Goal: Transaction & Acquisition: Purchase product/service

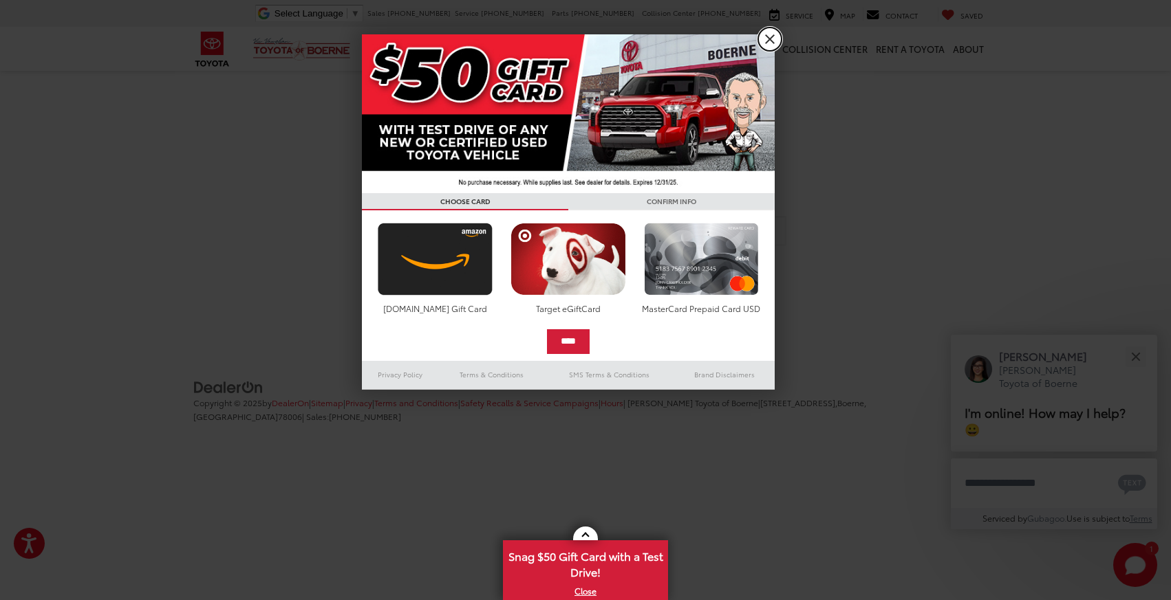
click at [769, 38] on link "X" at bounding box center [769, 39] width 23 height 23
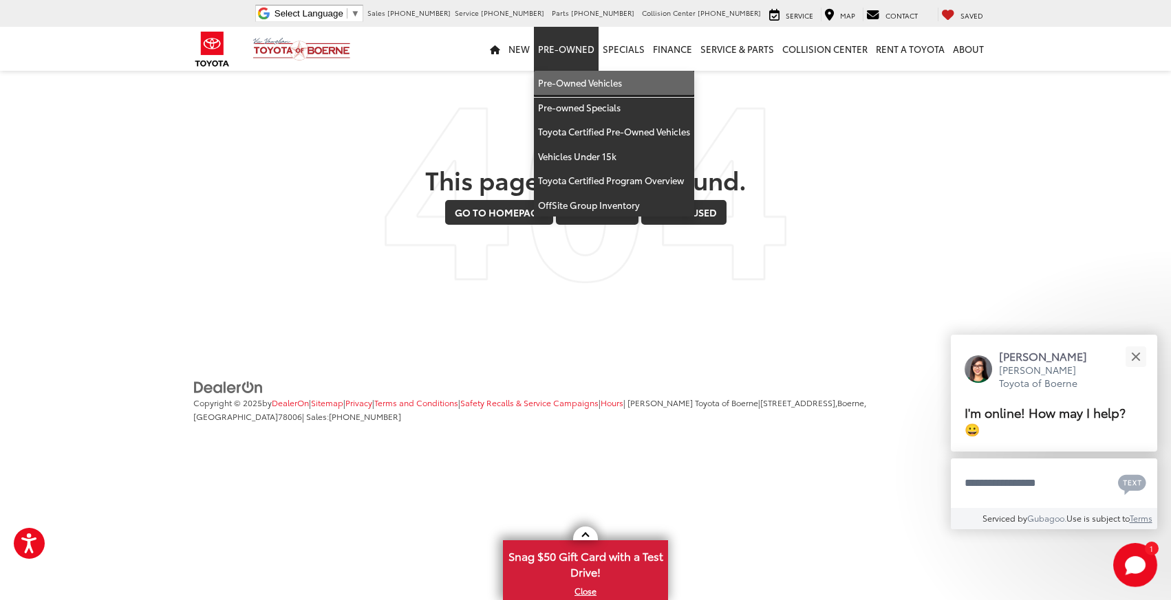
click at [600, 78] on link "Pre-Owned Vehicles" at bounding box center [614, 83] width 160 height 25
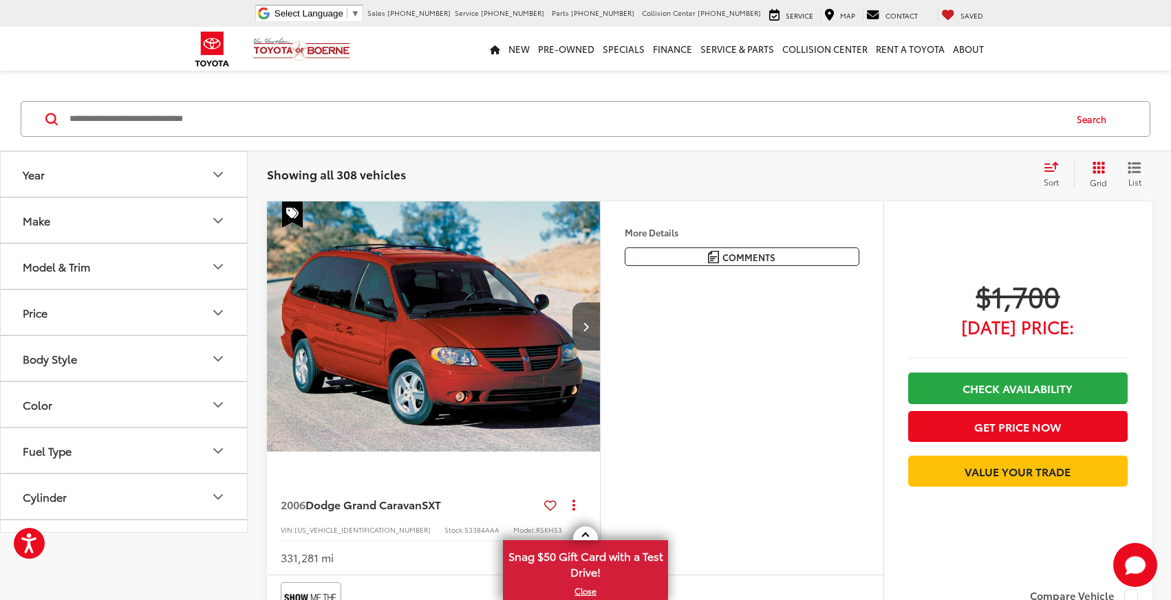
scroll to position [120, 0]
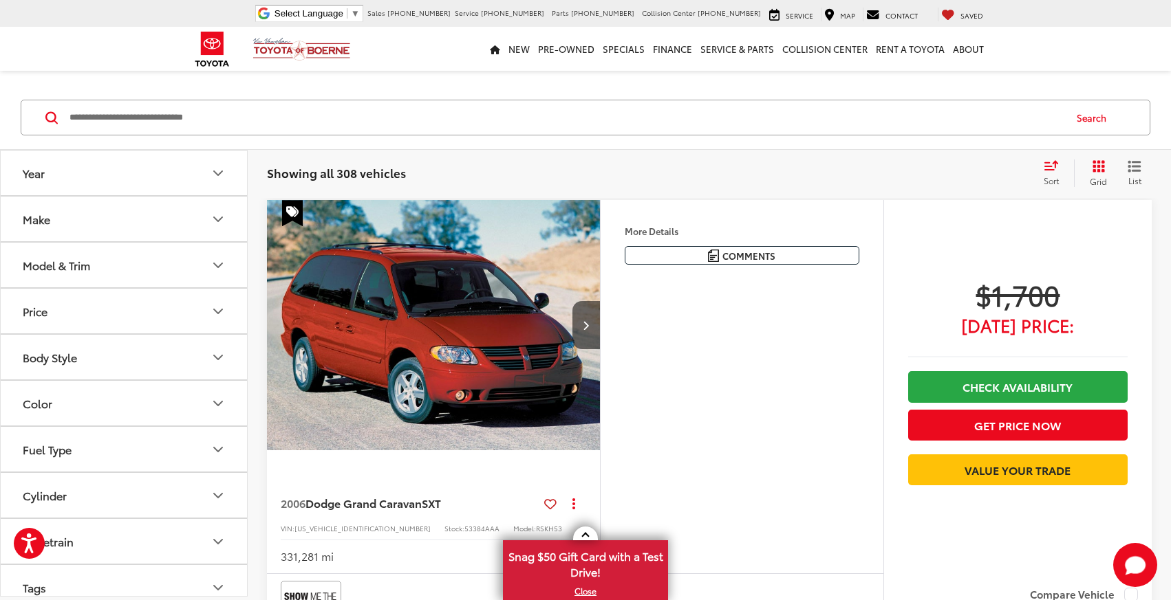
click at [220, 267] on icon "Model & Trim" at bounding box center [218, 265] width 17 height 17
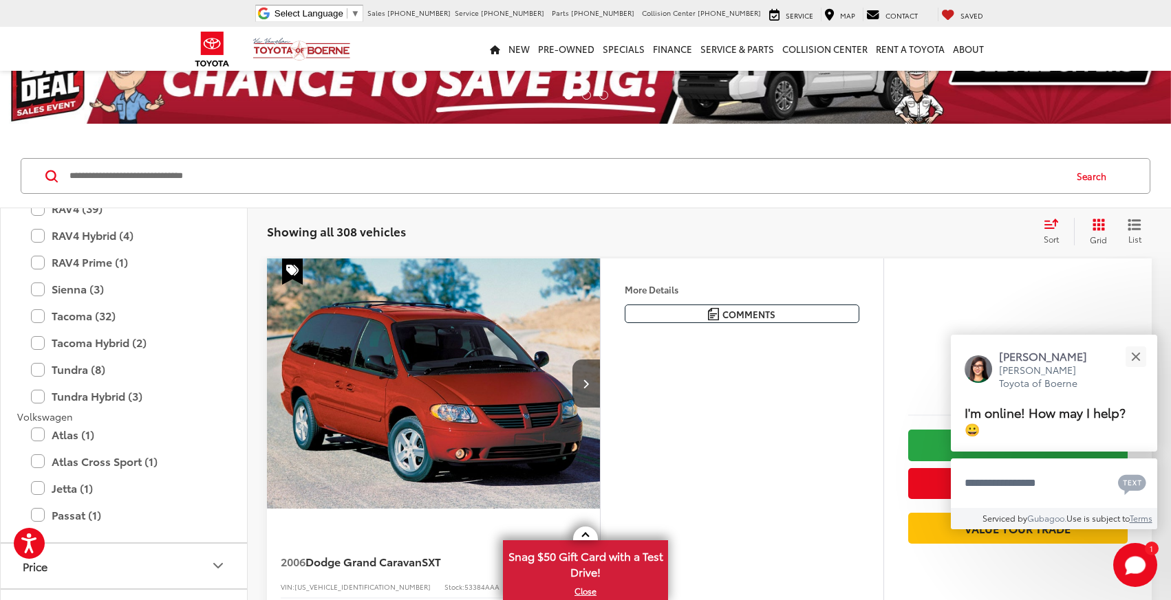
scroll to position [2808, 0]
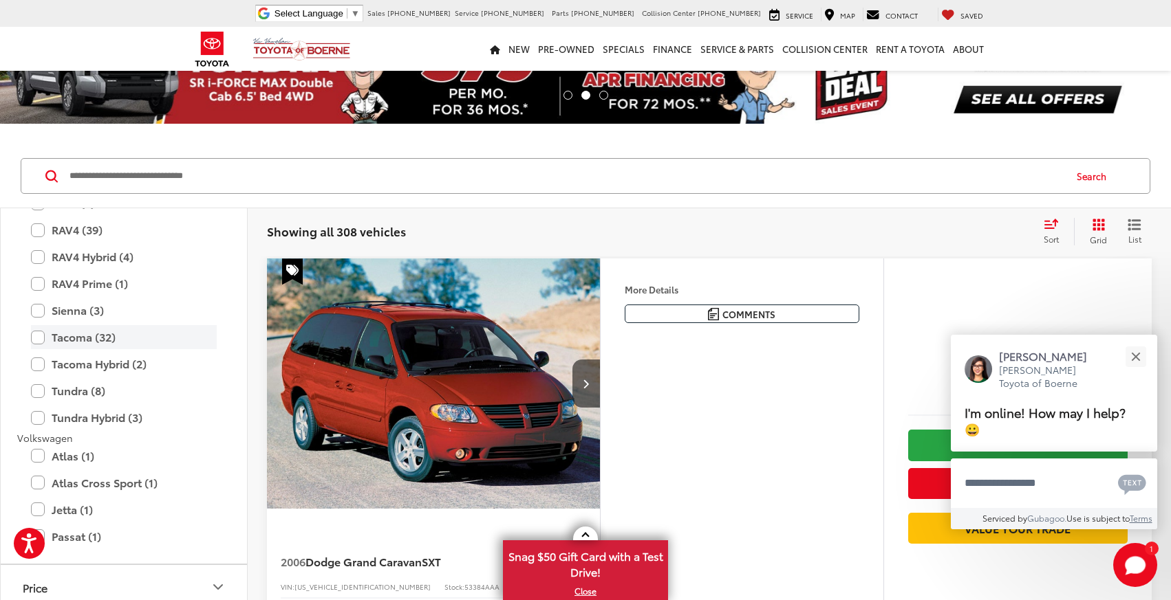
click at [35, 341] on label "Tacoma (32)" at bounding box center [124, 337] width 186 height 24
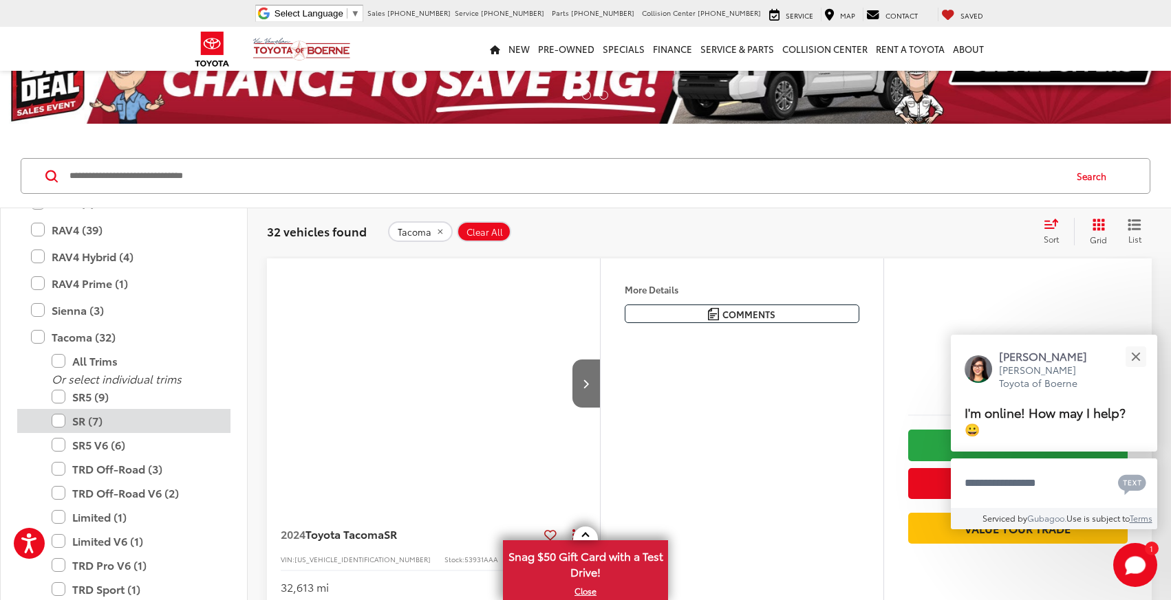
scroll to position [120, 0]
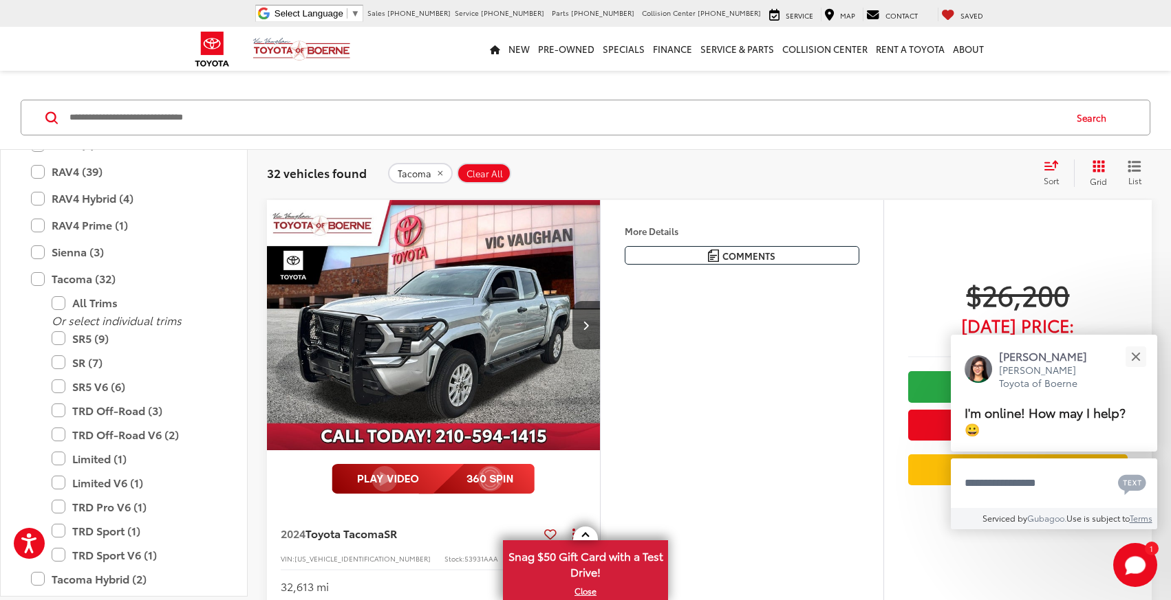
click at [1055, 166] on icon "Select sort value" at bounding box center [1050, 165] width 15 height 10
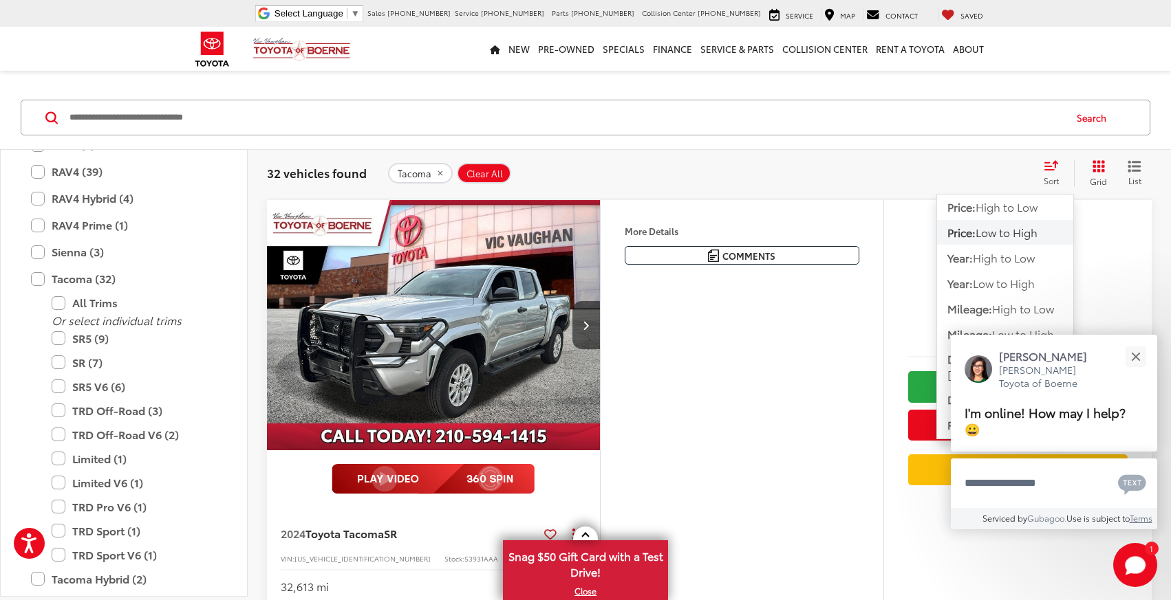
click at [896, 169] on div "Tacoma Clear All + 0" at bounding box center [709, 173] width 643 height 21
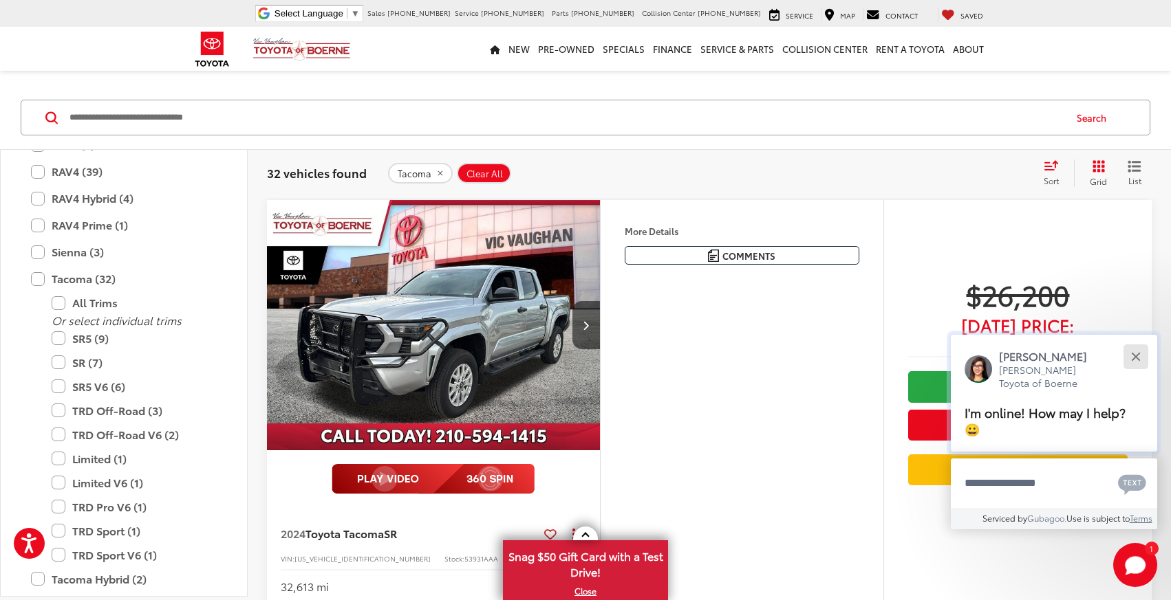
click at [1141, 371] on button "Close" at bounding box center [1136, 357] width 30 height 30
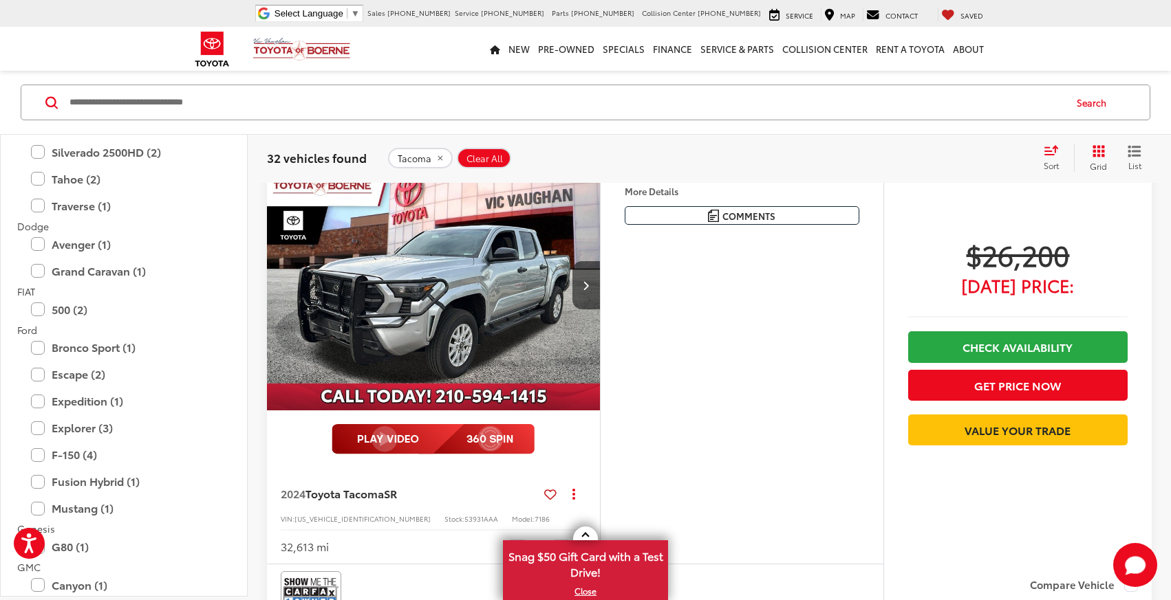
scroll to position [0, 0]
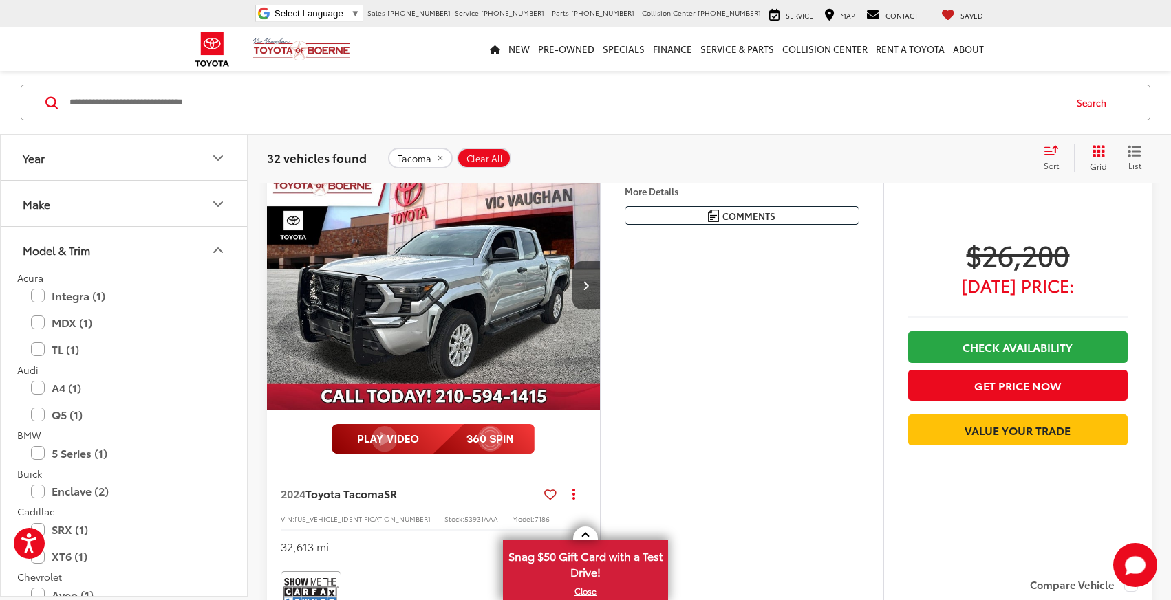
click at [220, 257] on icon "Model & Trim" at bounding box center [218, 250] width 17 height 17
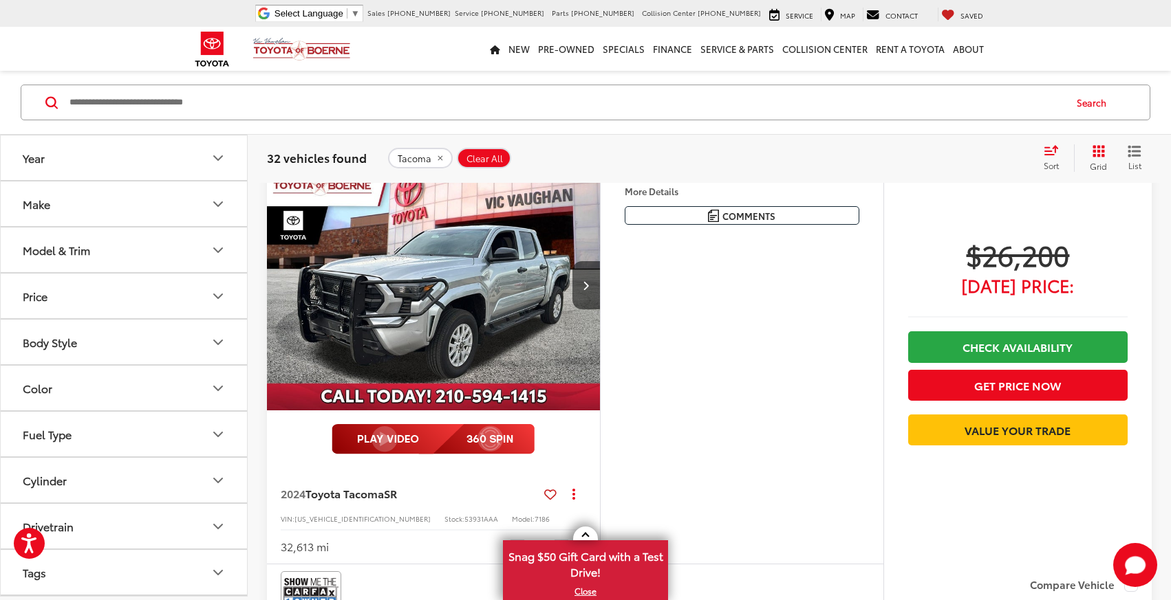
scroll to position [138, 0]
click at [215, 332] on button "Cylinder" at bounding box center [125, 343] width 248 height 45
click at [23, 400] on label "6 (12)" at bounding box center [39, 400] width 45 height 23
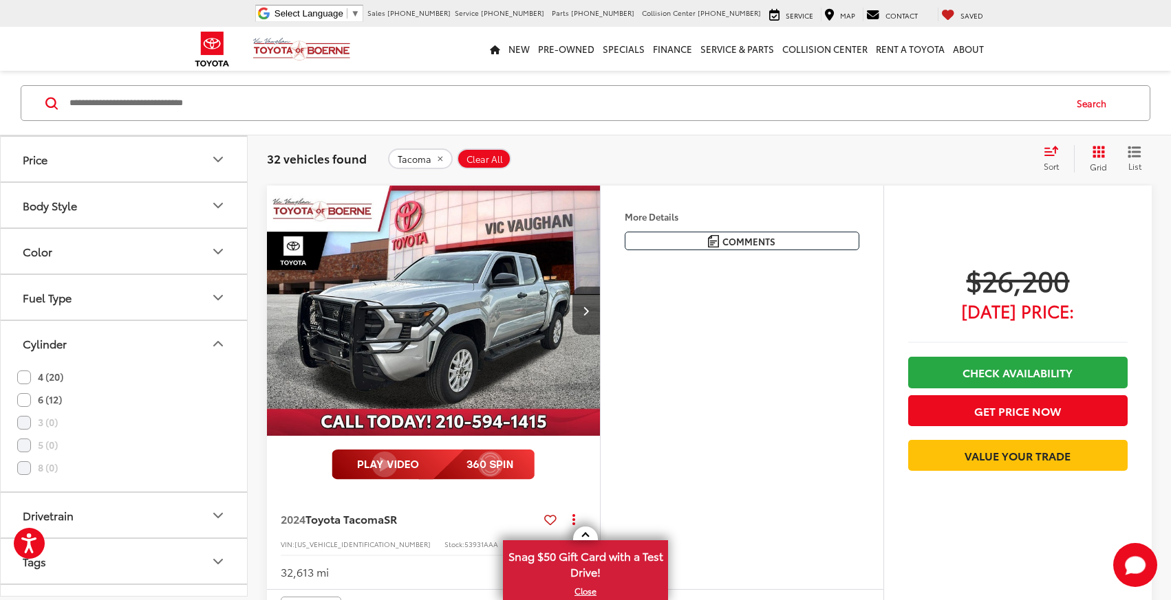
scroll to position [135, 0]
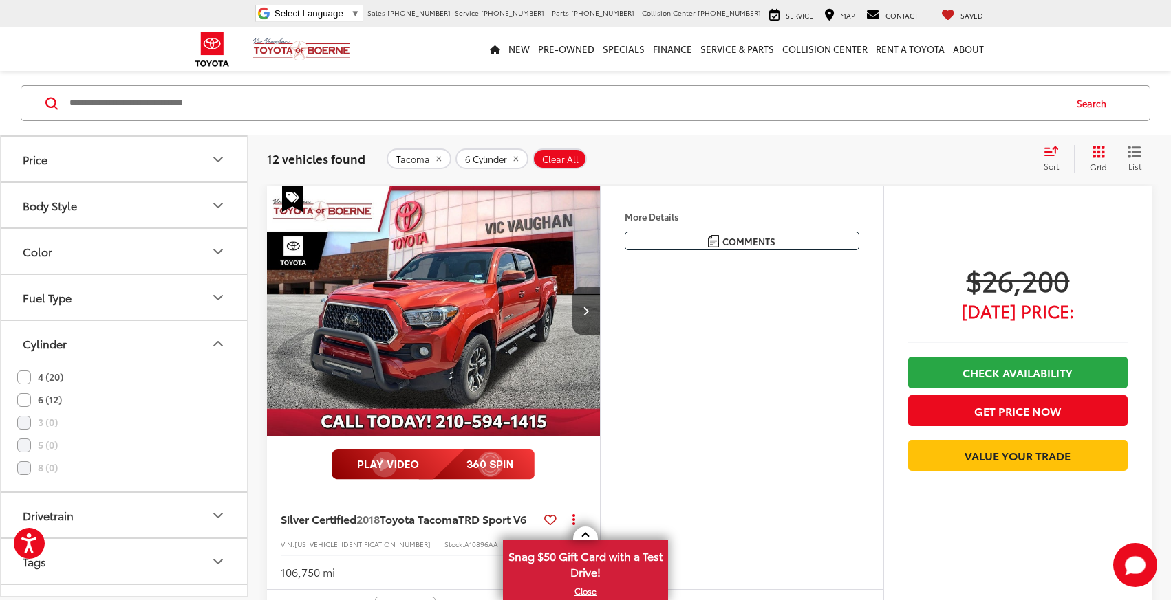
click at [215, 343] on icon "Cylinder" at bounding box center [218, 344] width 8 height 4
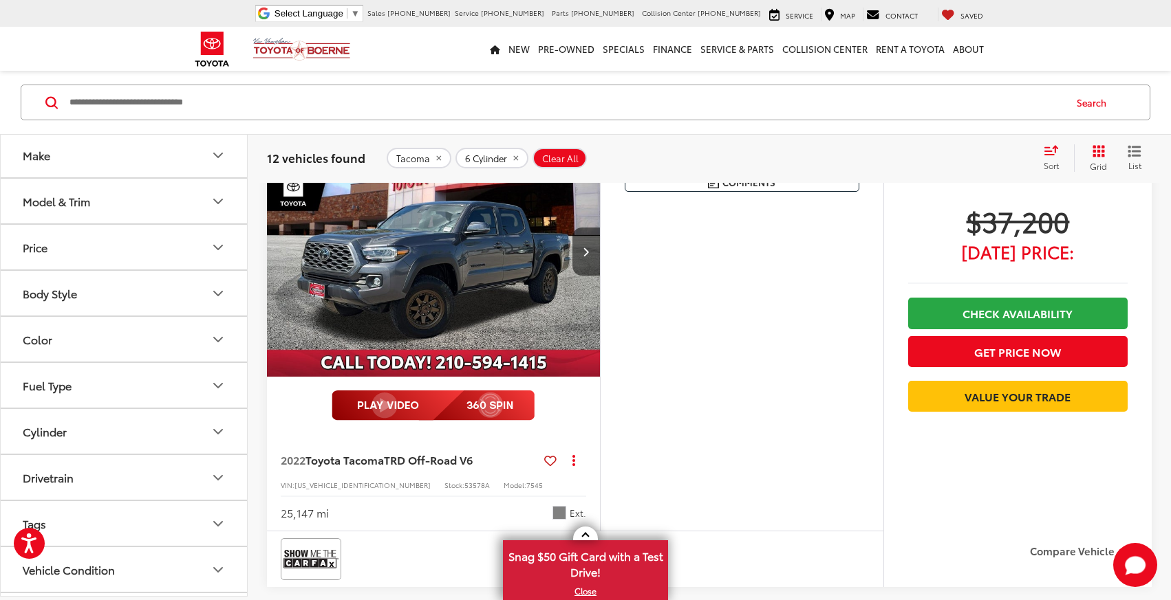
scroll to position [4095, 0]
